Goal: Find specific page/section: Find specific page/section

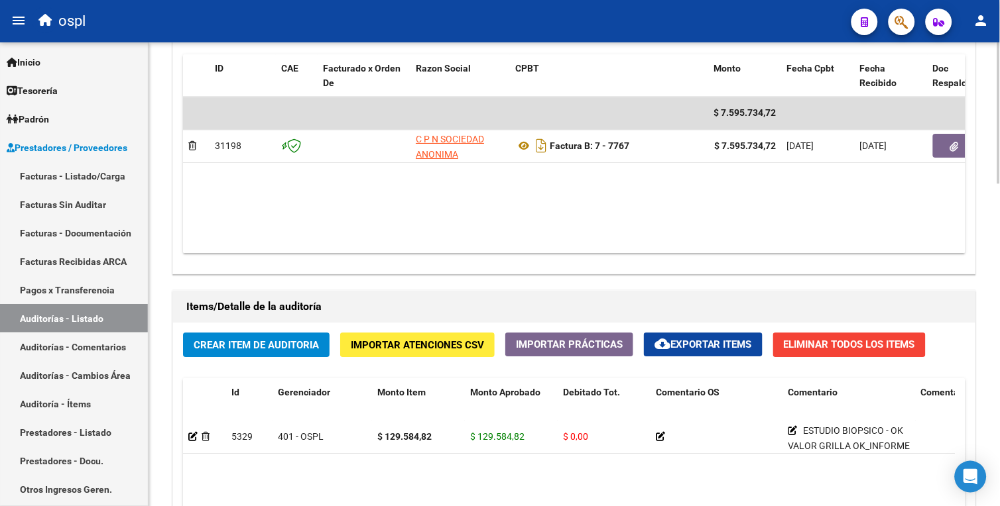
scroll to position [734, 0]
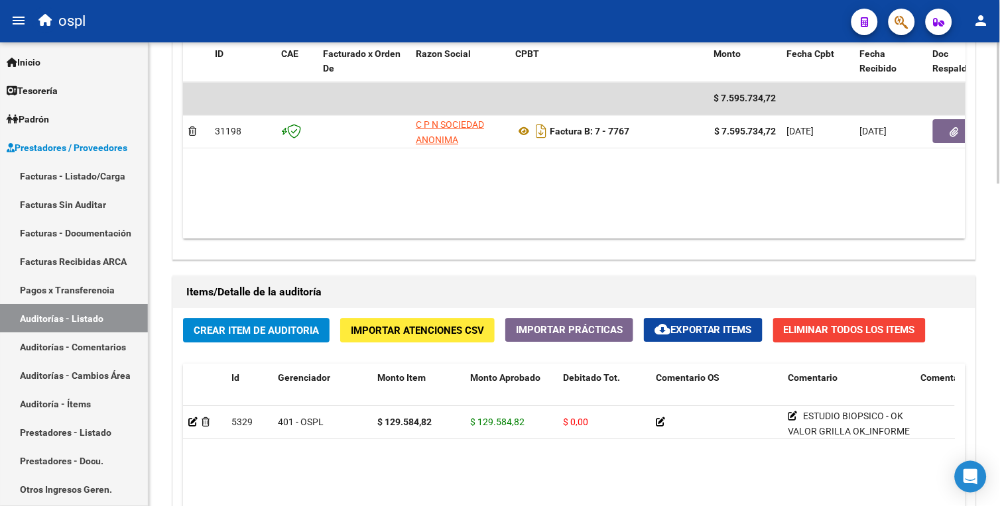
click at [999, 300] on html "menu ospl person Firma Express Inicio Calendario SSS Instructivos Contacto OS T…" at bounding box center [500, 253] width 1000 height 506
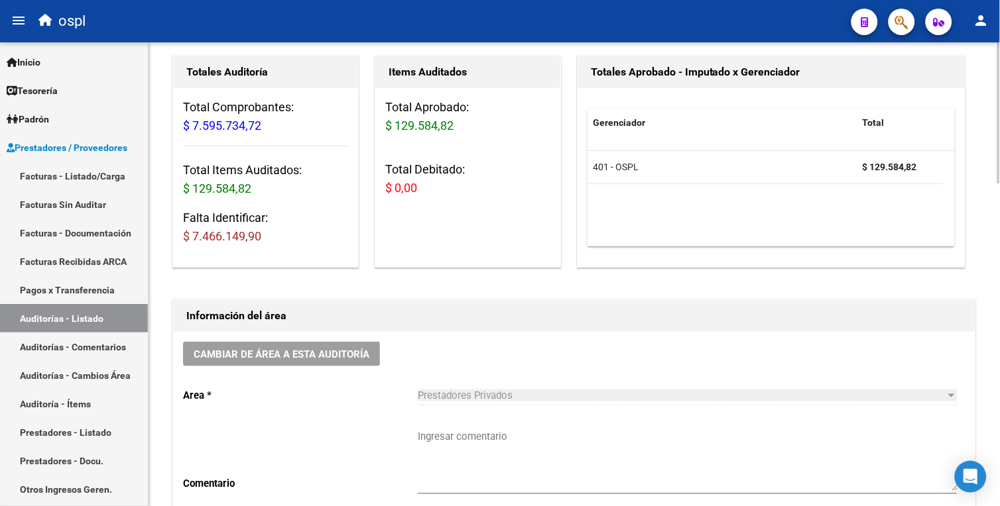
scroll to position [0, 0]
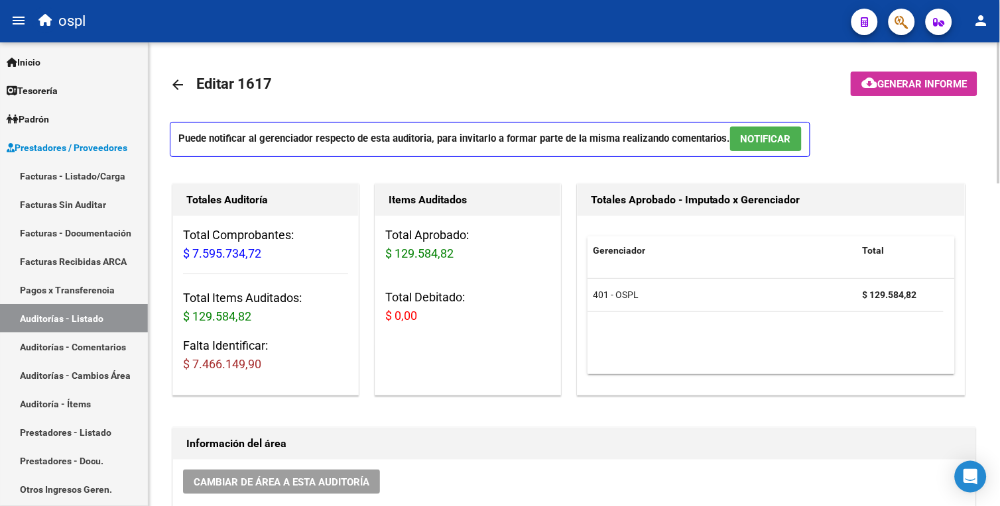
click at [999, 111] on html "menu ospl person Firma Express Inicio Calendario SSS Instructivos Contacto OS T…" at bounding box center [500, 253] width 1000 height 506
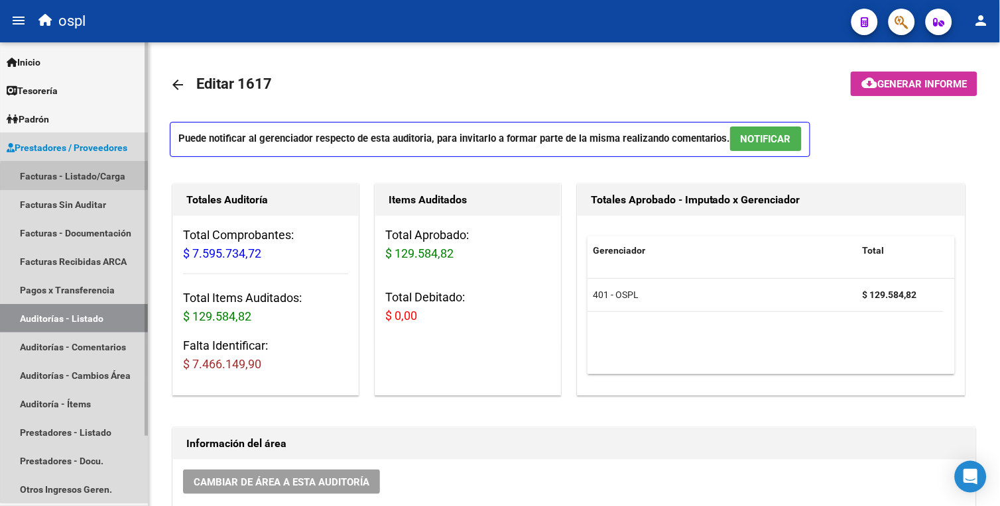
click at [115, 180] on link "Facturas - Listado/Carga" at bounding box center [74, 176] width 148 height 29
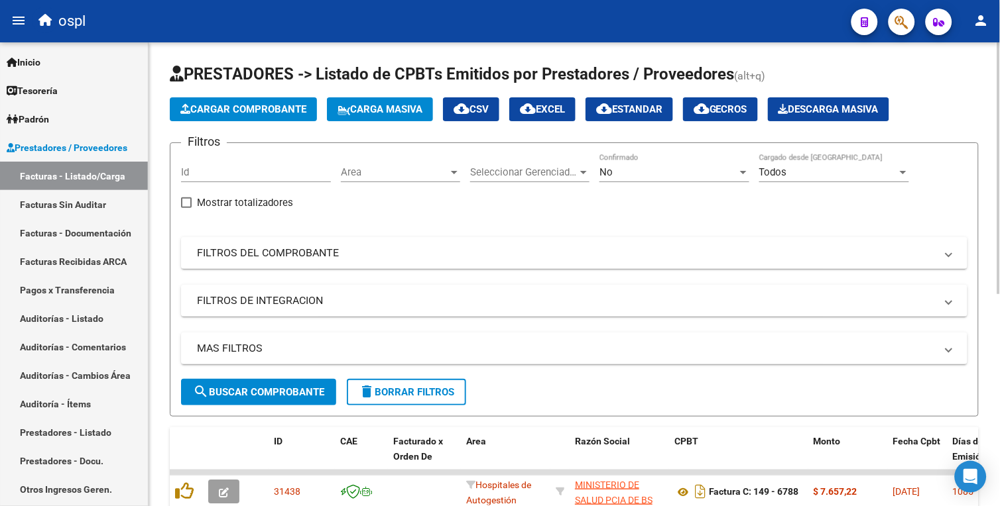
click at [422, 180] on div "Area Area" at bounding box center [400, 168] width 119 height 29
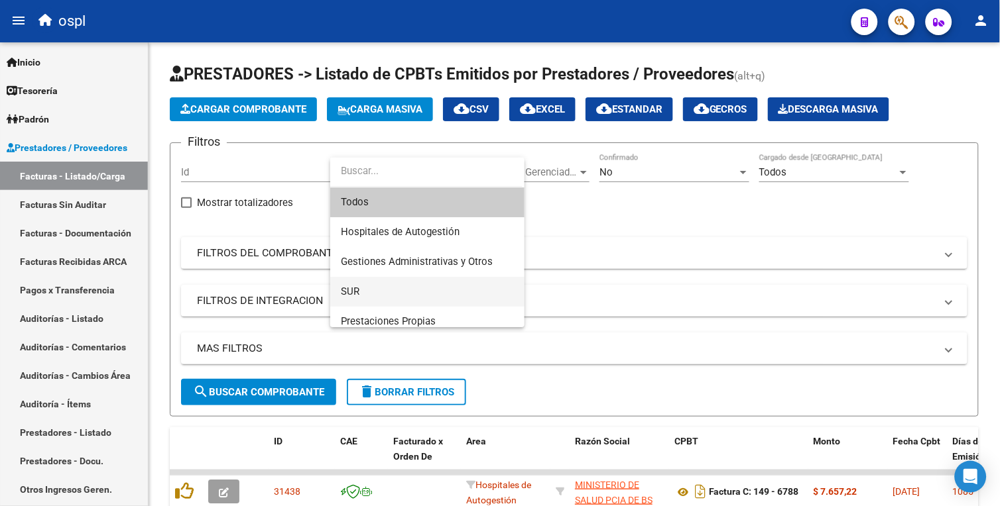
click at [522, 287] on mat-option "SUR" at bounding box center [427, 292] width 194 height 30
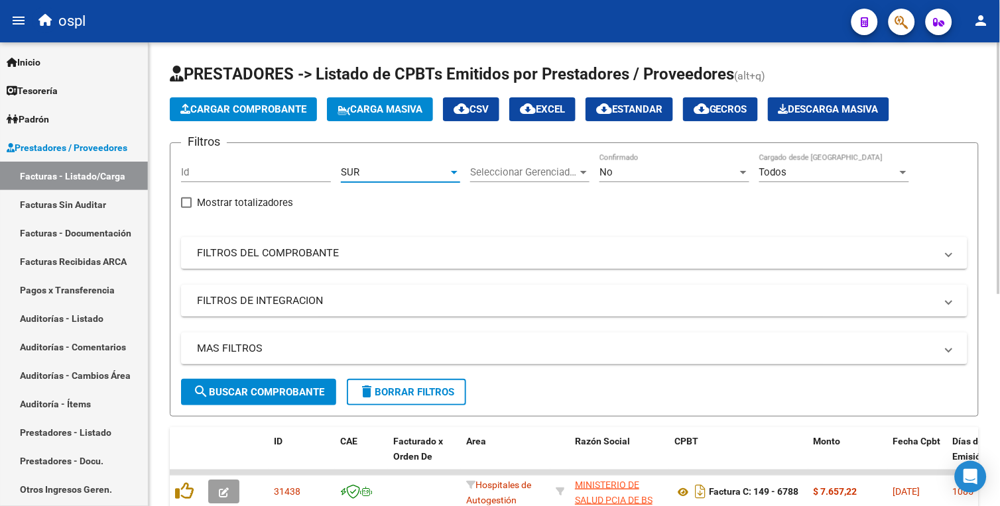
click at [420, 175] on div "SUR" at bounding box center [394, 172] width 107 height 12
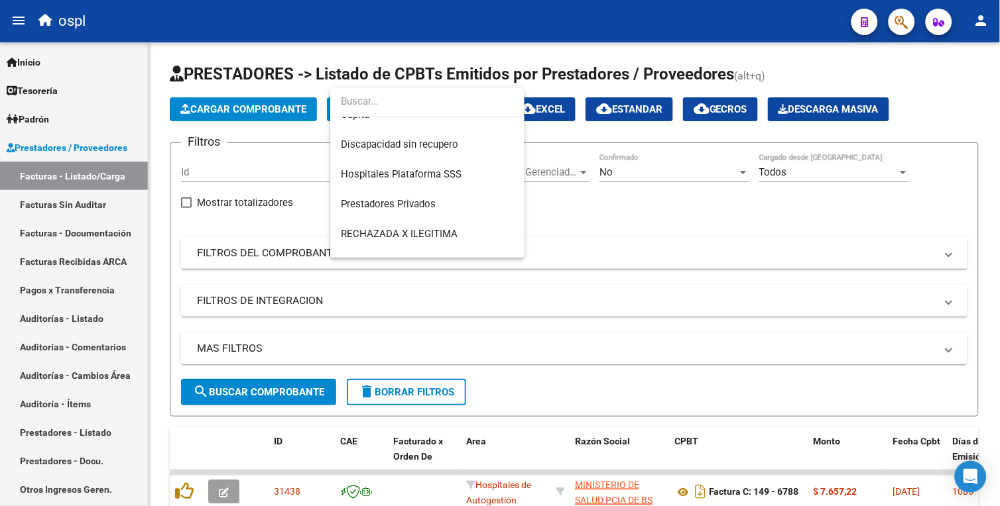
scroll to position [217, 0]
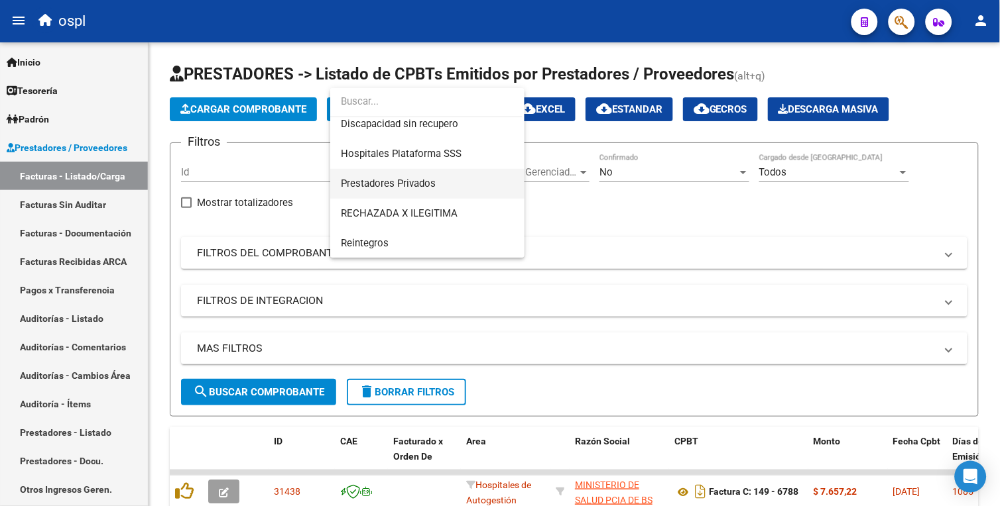
click at [418, 190] on span "Prestadores Privados" at bounding box center [427, 184] width 173 height 30
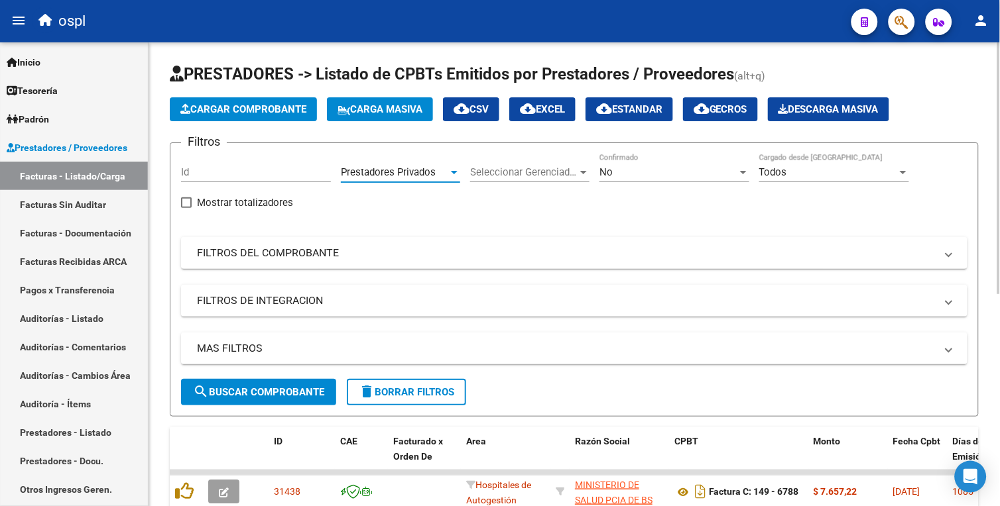
click at [306, 386] on span "search Buscar Comprobante" at bounding box center [258, 392] width 131 height 12
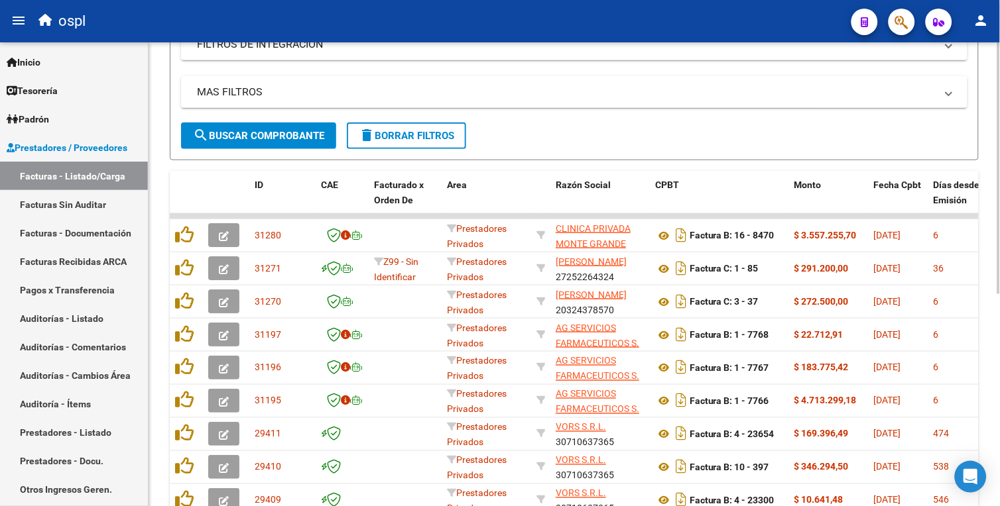
scroll to position [302, 0]
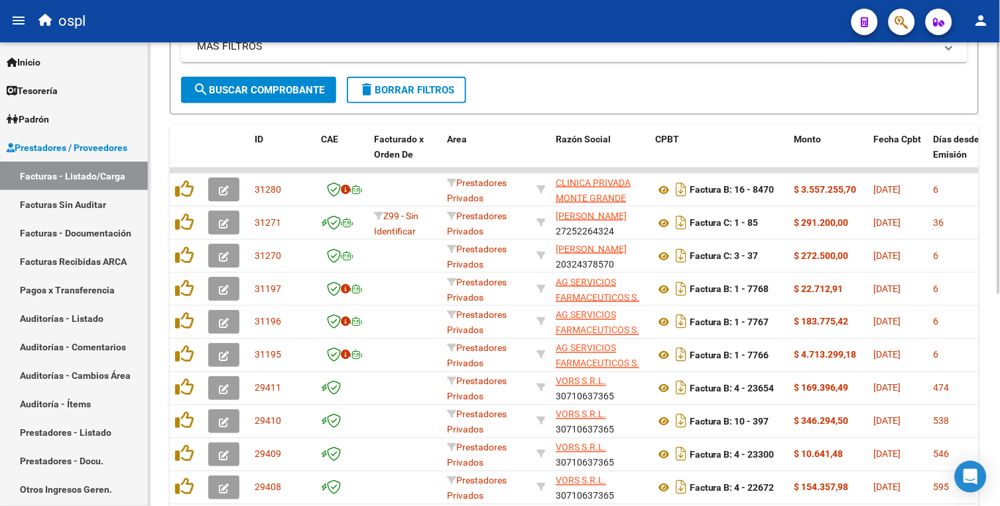
click at [999, 290] on html "menu ospl person Firma Express Inicio Calendario SSS Instructivos Contacto OS T…" at bounding box center [500, 253] width 1000 height 506
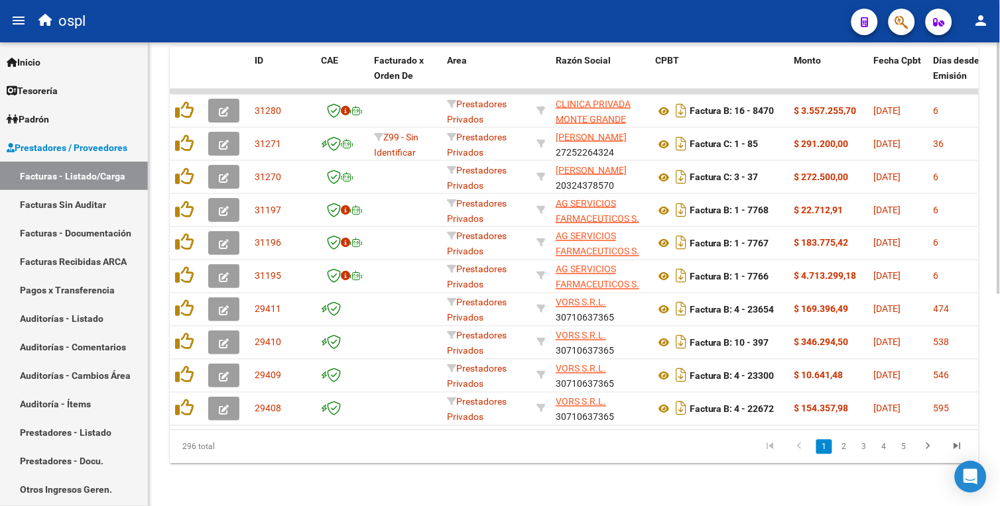
click at [999, 316] on html "menu ospl person Firma Express Inicio Calendario SSS Instructivos Contacto OS T…" at bounding box center [500, 253] width 1000 height 506
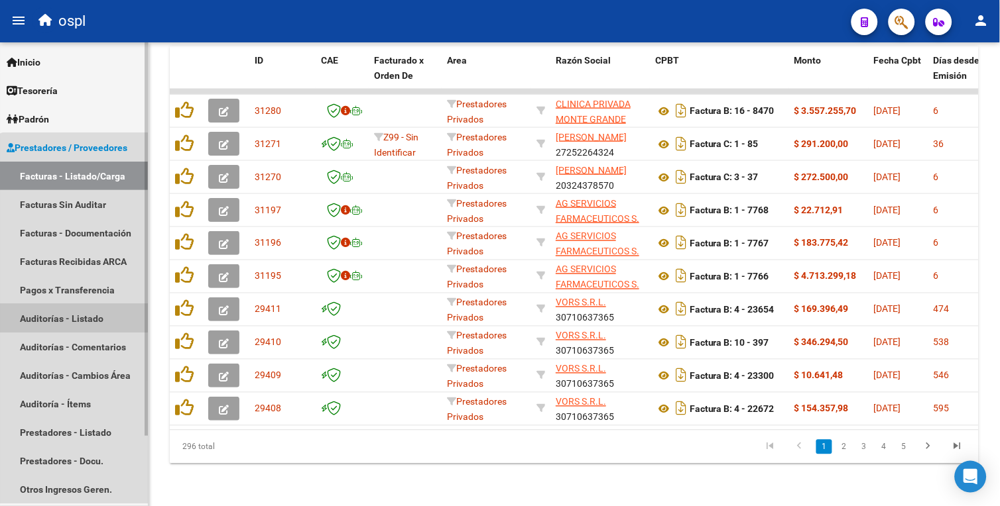
click at [91, 328] on link "Auditorías - Listado" at bounding box center [74, 318] width 148 height 29
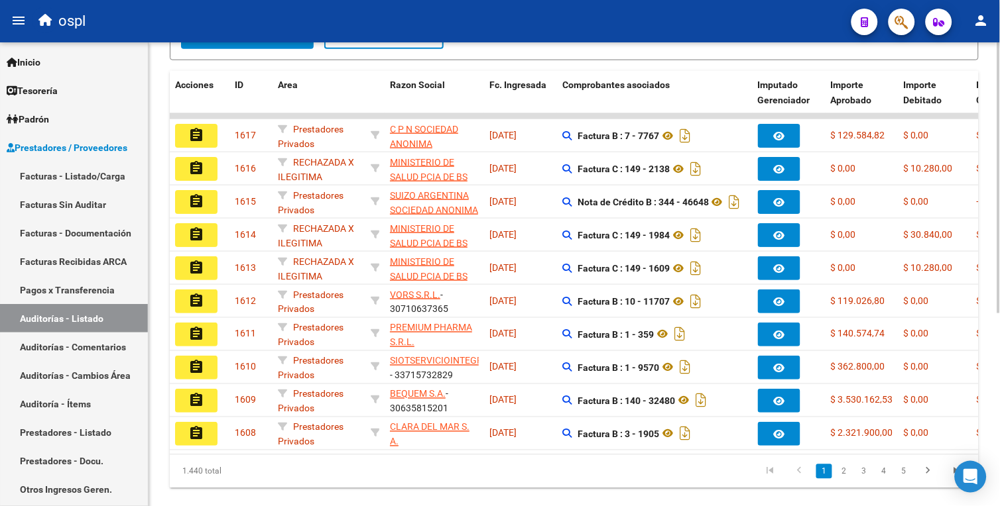
scroll to position [330, 0]
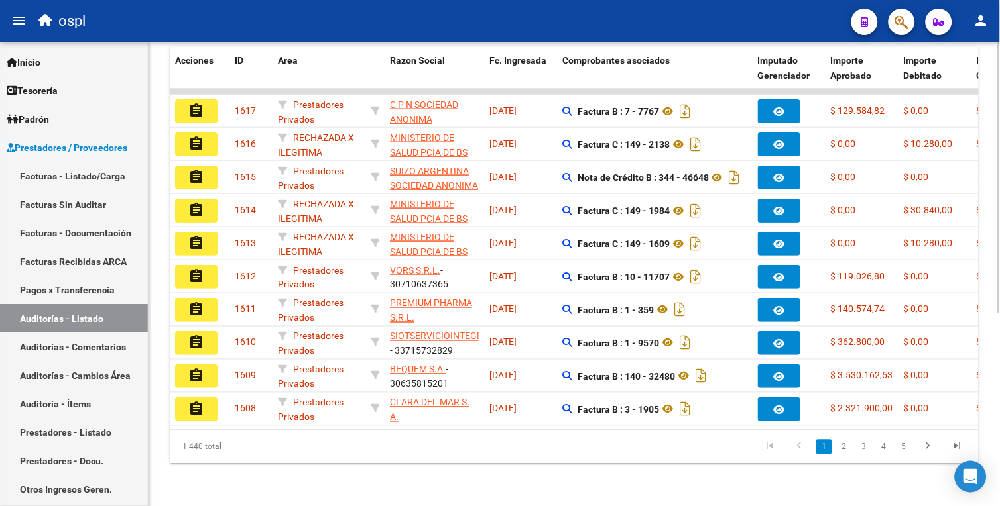
click at [999, 392] on html "menu ospl person Firma Express Inicio Calendario SSS Instructivos Contacto OS T…" at bounding box center [500, 253] width 1000 height 506
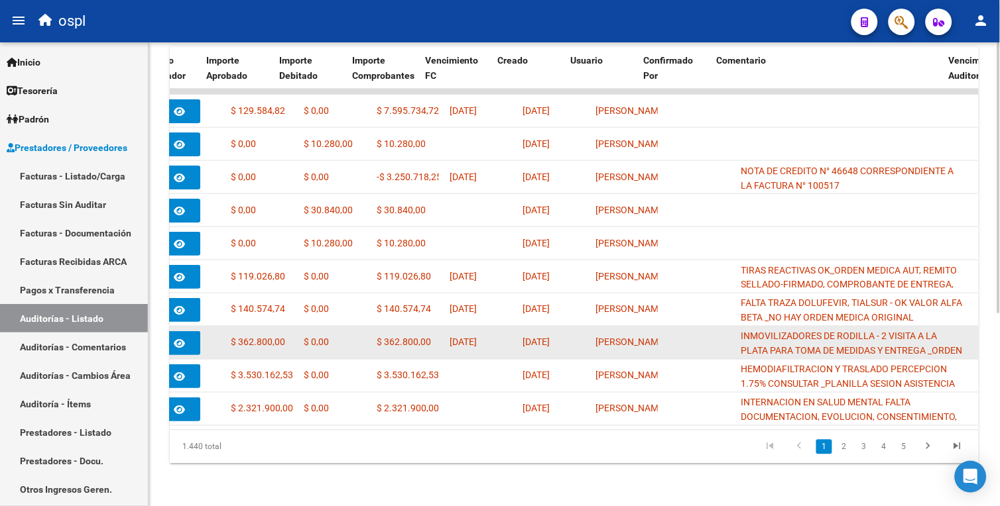
scroll to position [0, 624]
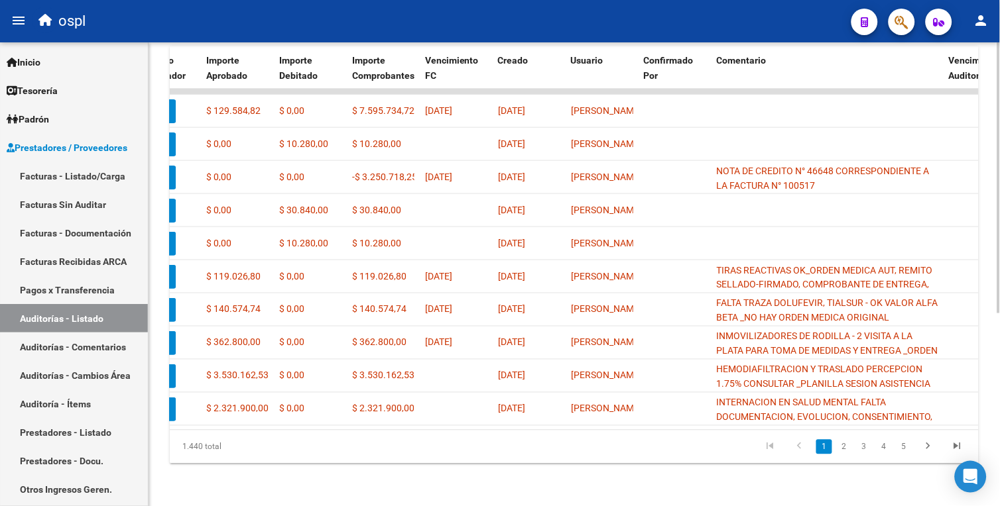
click at [999, 289] on html "menu ospl person Firma Express Inicio Calendario SSS Instructivos Contacto OS T…" at bounding box center [500, 253] width 1000 height 506
click at [996, 341] on div "PRESTADORES -> Auditoría de Comprobantes / Prestaciones add Crear Auditoría clo…" at bounding box center [575, 115] width 854 height 784
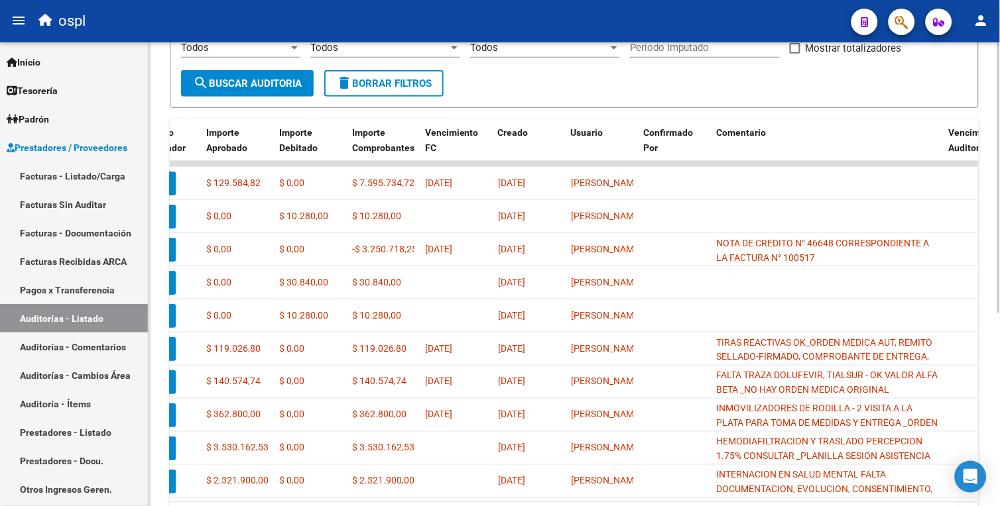
scroll to position [249, 0]
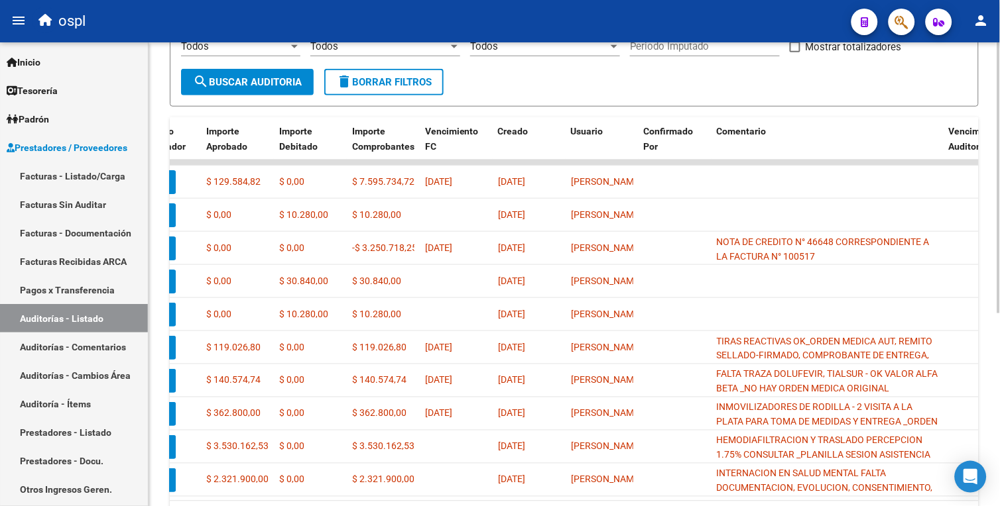
click at [999, 237] on html "menu ospl person Firma Express Inicio Calendario SSS Instructivos Contacto OS T…" at bounding box center [500, 253] width 1000 height 506
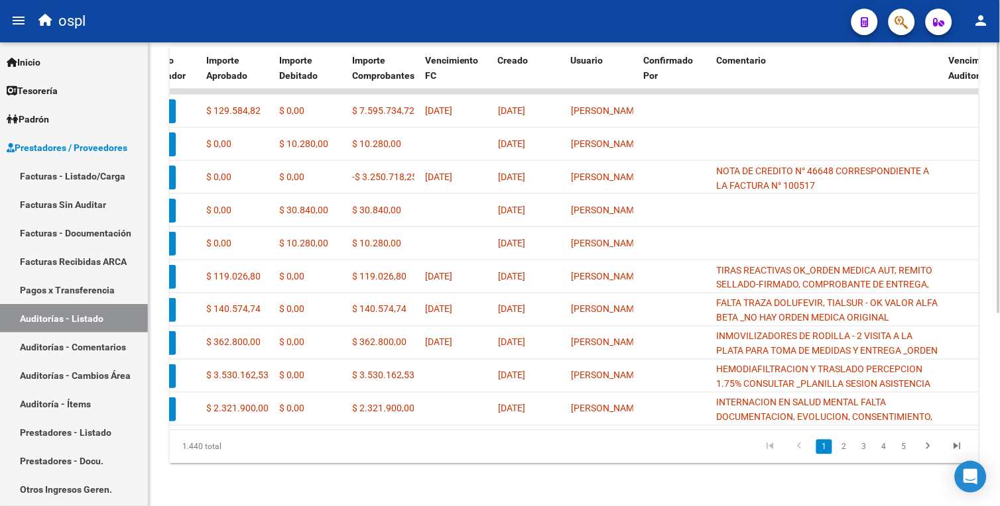
scroll to position [327, 0]
click at [999, 351] on html "menu ospl person Firma Express Inicio Calendario SSS Instructivos Contacto OS T…" at bounding box center [500, 253] width 1000 height 506
click at [852, 448] on link "2" at bounding box center [844, 447] width 16 height 15
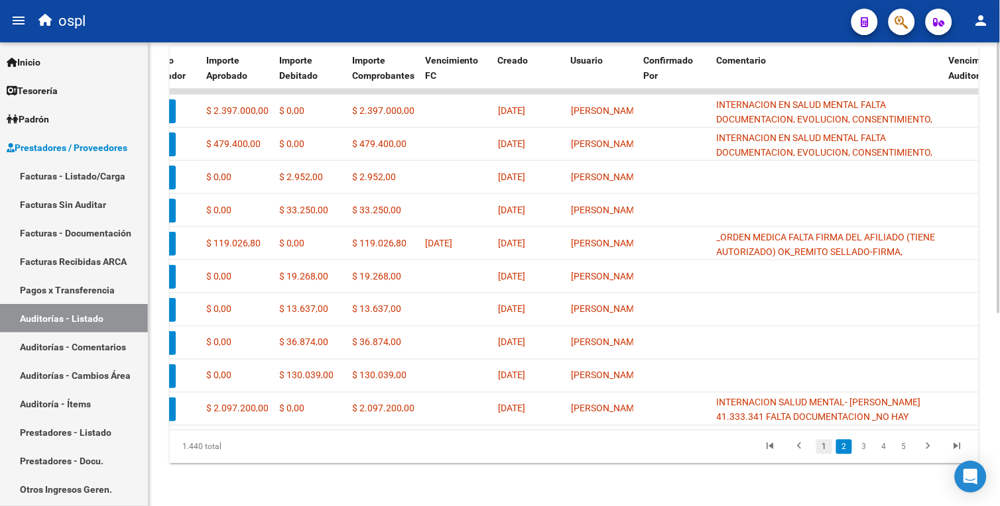
click at [829, 453] on link "1" at bounding box center [824, 447] width 16 height 15
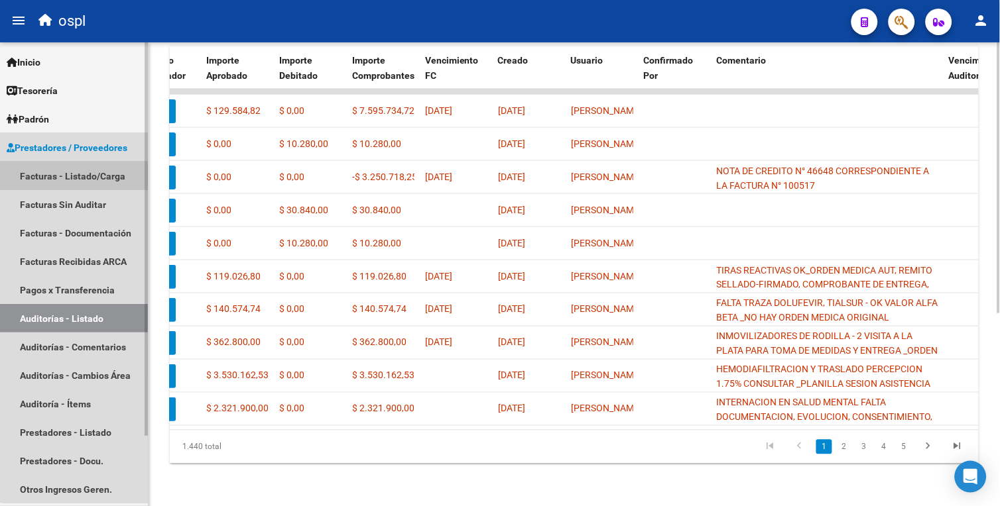
click at [90, 176] on link "Facturas - Listado/Carga" at bounding box center [74, 176] width 148 height 29
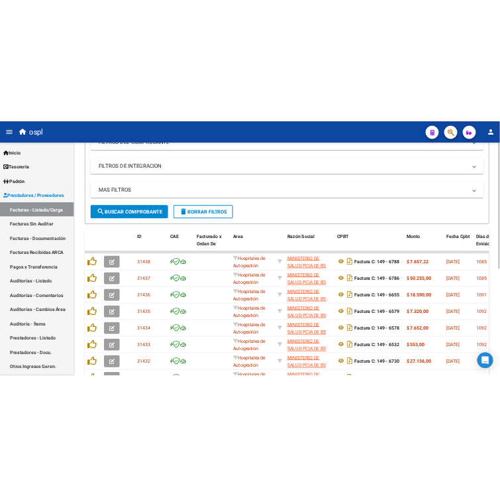
scroll to position [214, 0]
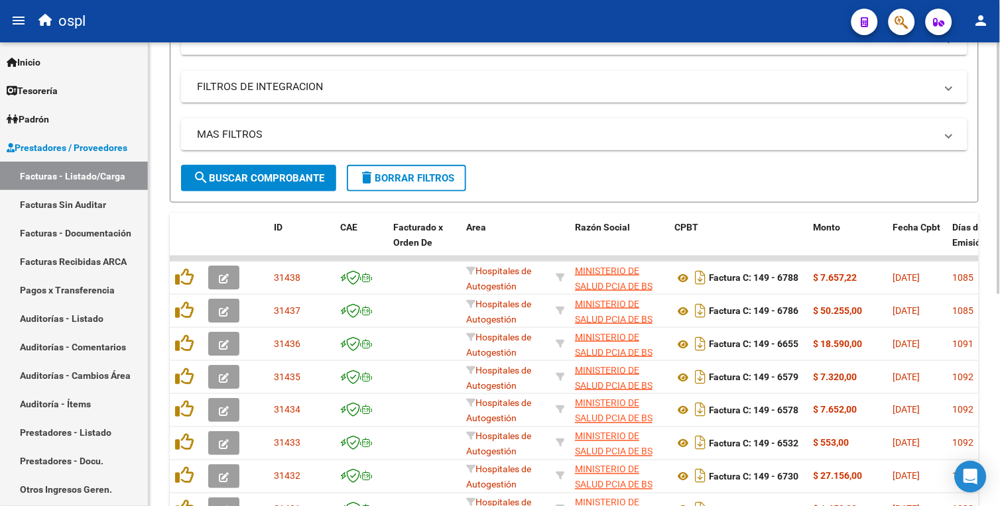
click at [999, 353] on html "menu ospl person Firma Express Inicio Calendario SSS Instructivos Contacto OS T…" at bounding box center [500, 253] width 1000 height 506
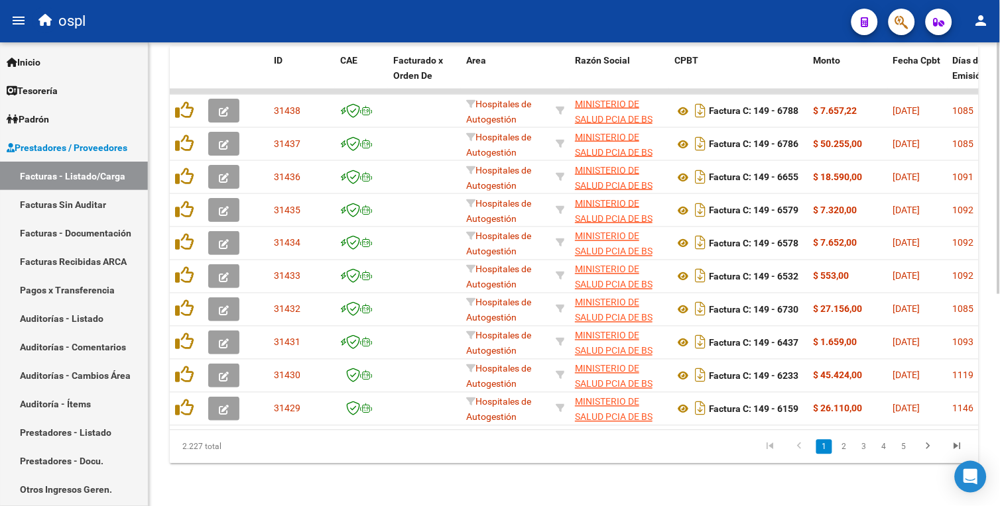
click at [989, 438] on div "Video tutorial PRESTADORES -> Listado de CPBTs Emitidos por Prestadores / Prove…" at bounding box center [575, 83] width 854 height 845
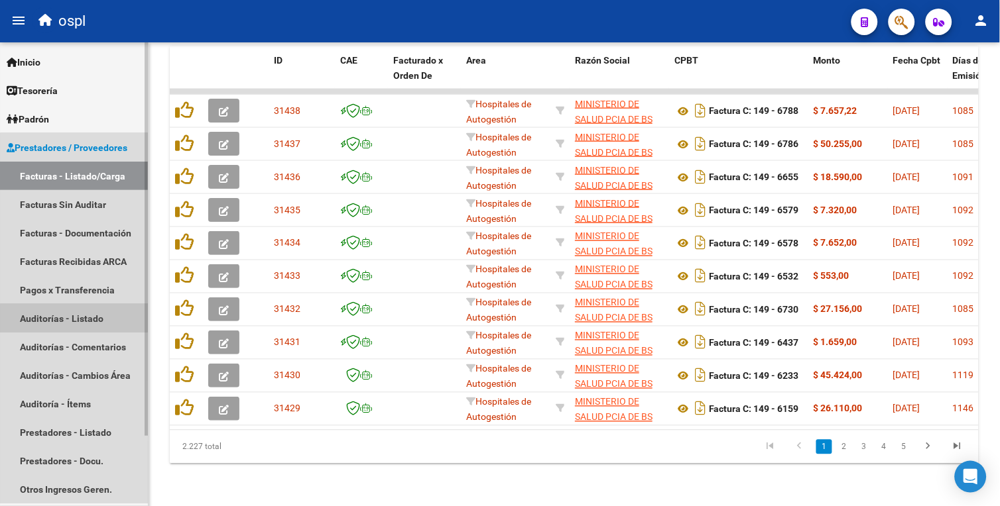
click at [109, 328] on link "Auditorías - Listado" at bounding box center [74, 318] width 148 height 29
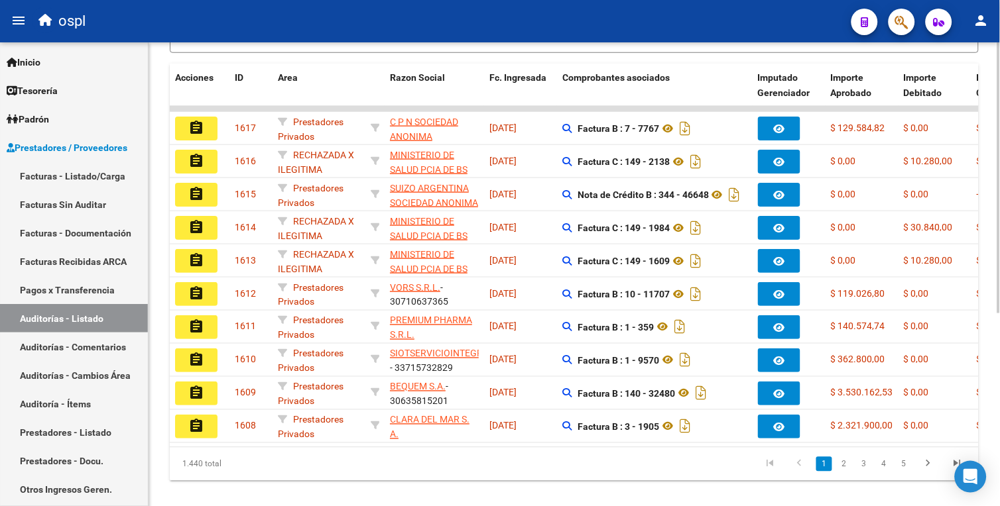
scroll to position [330, 0]
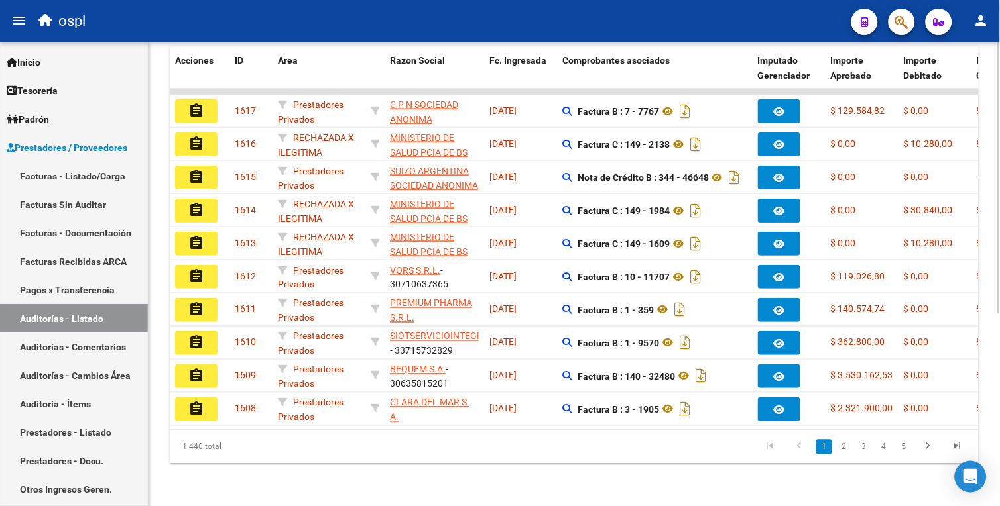
click at [981, 428] on div "PRESTADORES -> Auditoría de Comprobantes / Prestaciones add Crear Auditoría clo…" at bounding box center [575, 115] width 854 height 784
click at [613, 431] on div "1.440 total 1 2 3 4 5" at bounding box center [574, 447] width 809 height 33
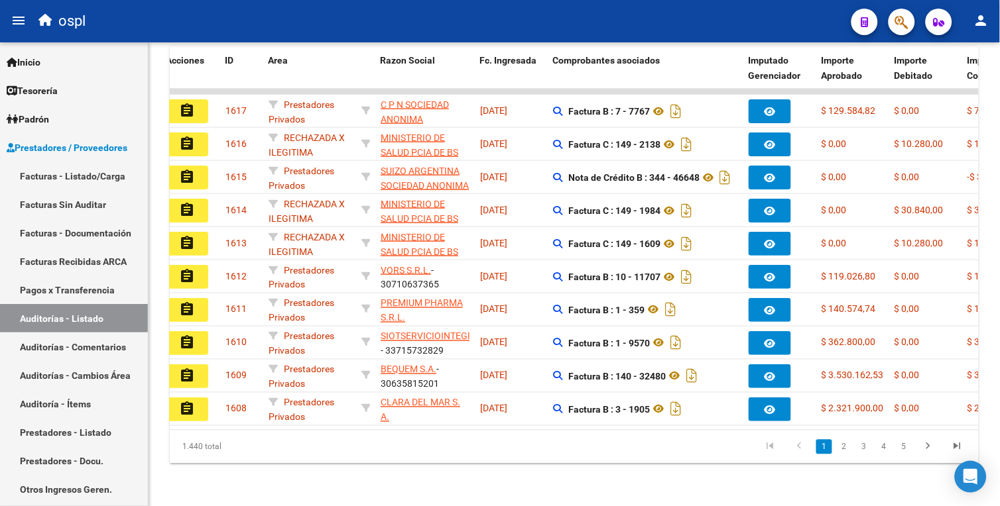
scroll to position [0, 0]
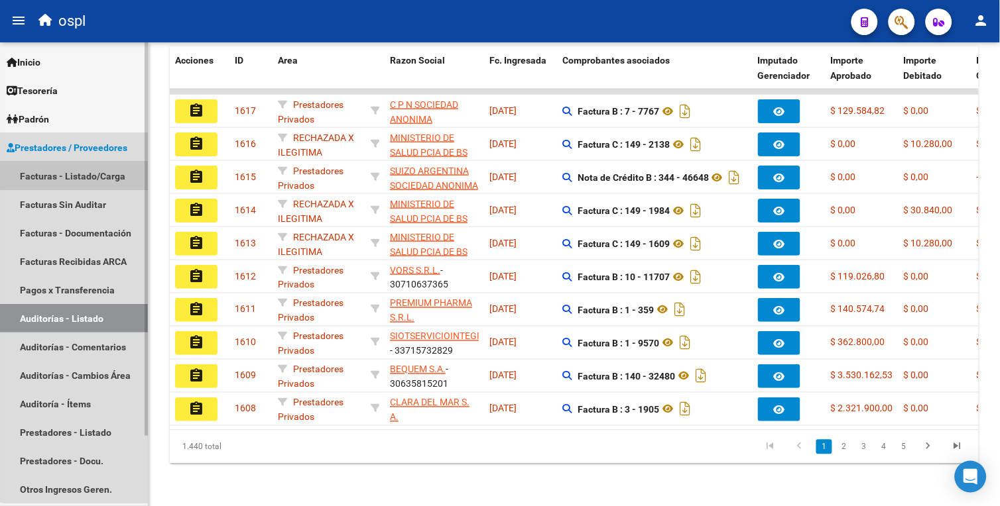
click at [95, 176] on link "Facturas - Listado/Carga" at bounding box center [74, 176] width 148 height 29
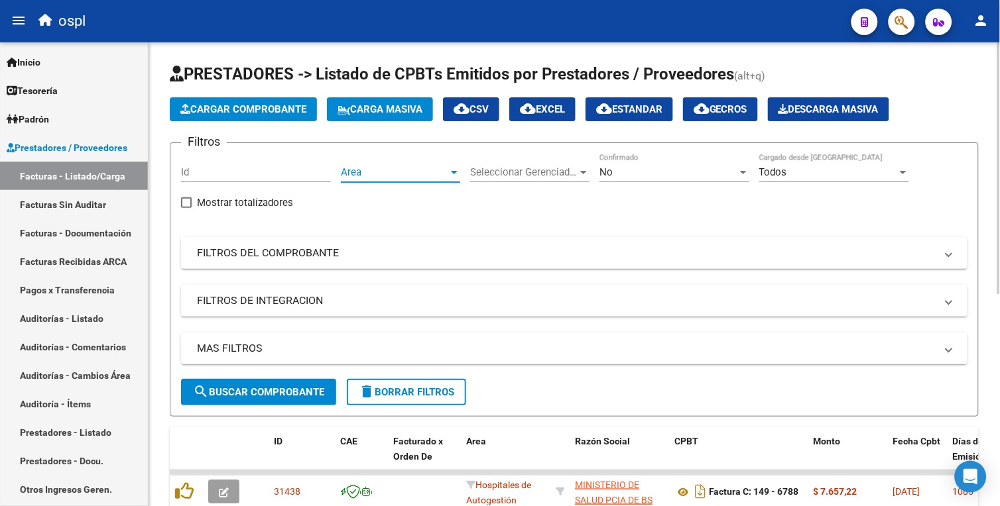
click at [412, 171] on span "Area" at bounding box center [394, 172] width 107 height 12
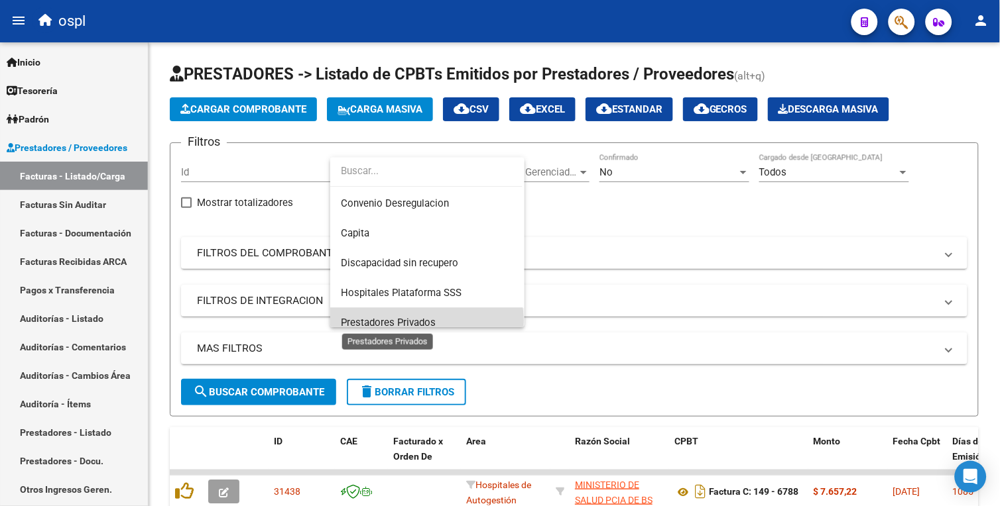
click at [426, 321] on span "Prestadores Privados" at bounding box center [388, 323] width 95 height 12
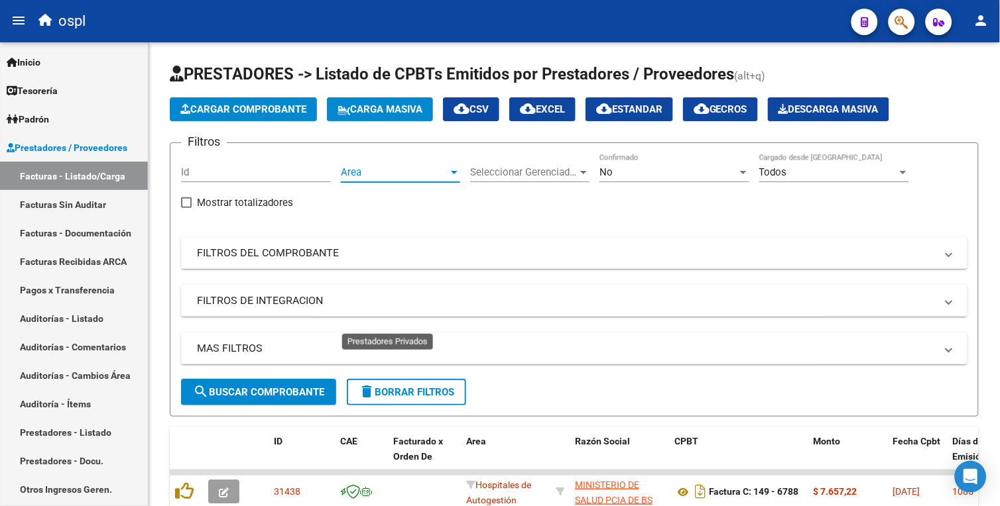
scroll to position [158, 0]
click at [320, 386] on span "search Buscar Comprobante" at bounding box center [258, 392] width 131 height 12
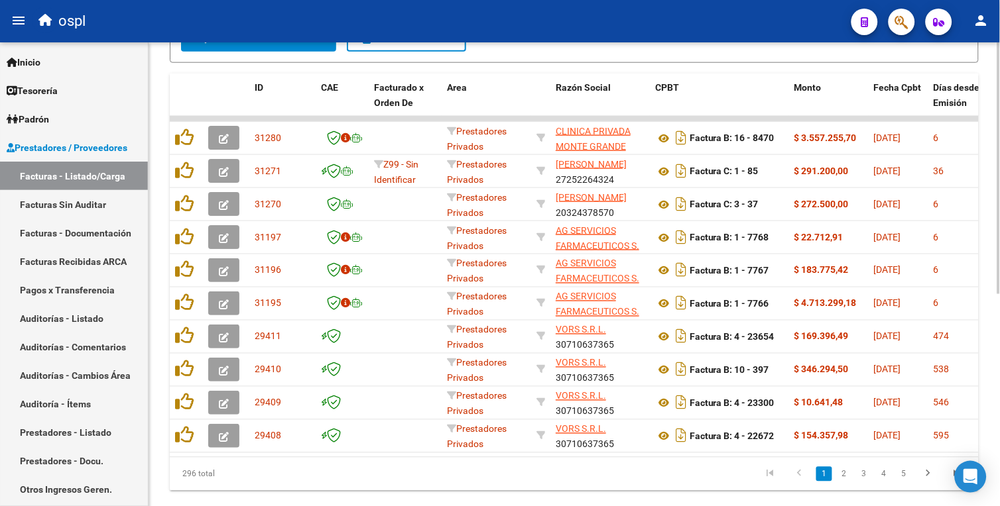
scroll to position [392, 0]
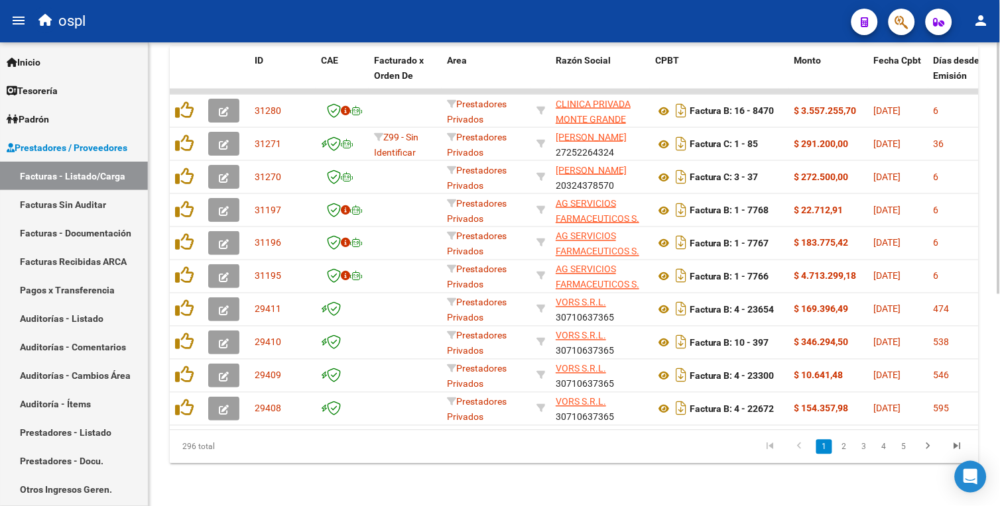
click at [963, 406] on div "Video tutorial PRESTADORES -> Listado de CPBTs Emitidos por Prestadores / Prove…" at bounding box center [575, 83] width 854 height 845
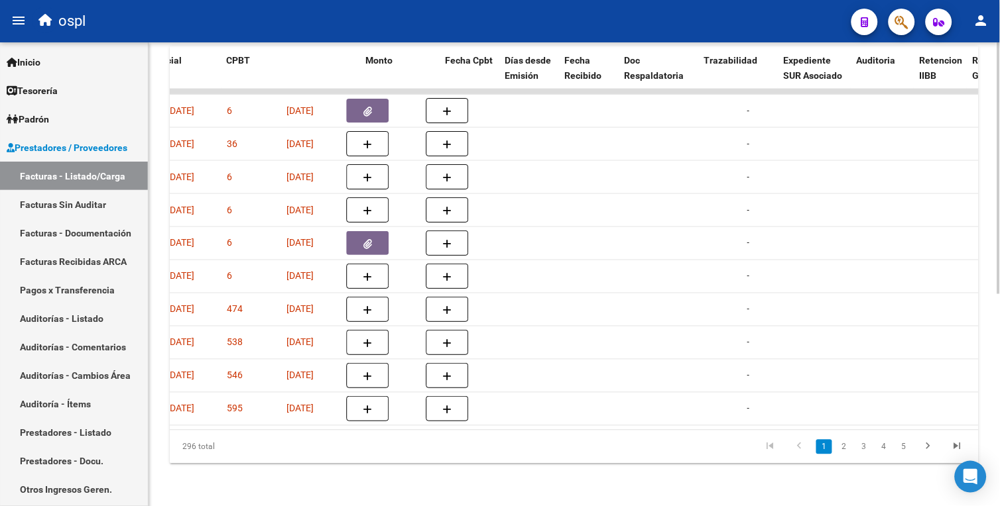
scroll to position [0, 0]
